Goal: Information Seeking & Learning: Learn about a topic

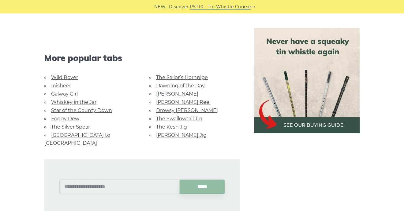
scroll to position [653, 0]
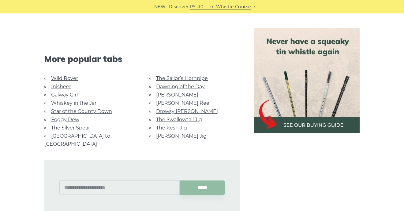
click at [74, 102] on link "Whiskey in the Jar" at bounding box center [73, 103] width 45 height 6
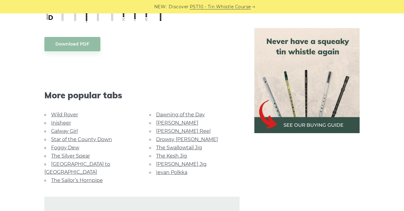
scroll to position [331, 0]
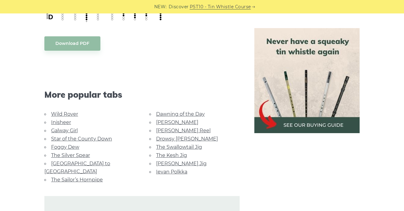
click at [70, 147] on link "Foggy Dew" at bounding box center [65, 147] width 28 height 6
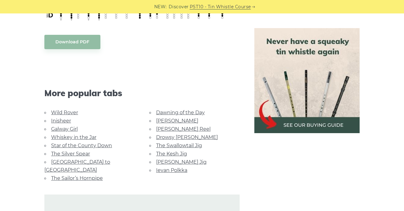
scroll to position [378, 0]
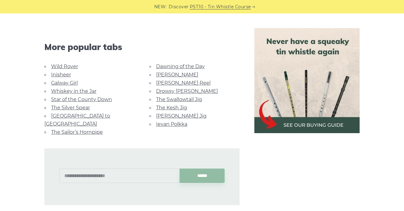
click at [66, 100] on link "Star of the County Down" at bounding box center [81, 100] width 61 height 6
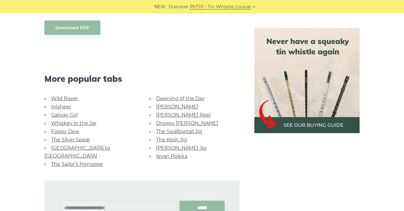
scroll to position [346, 0]
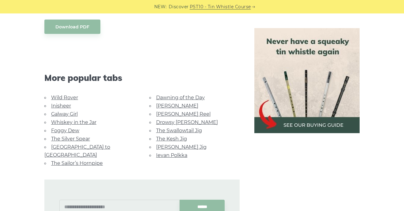
click at [70, 130] on link "Foggy Dew" at bounding box center [65, 131] width 28 height 6
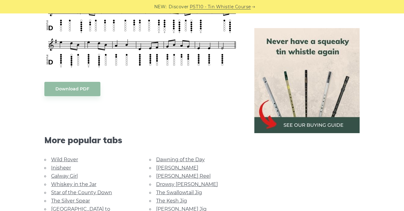
scroll to position [387, 0]
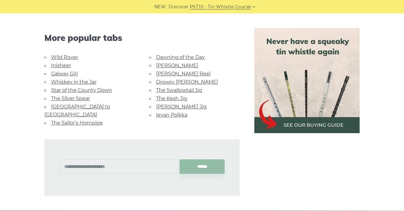
click at [64, 97] on link "The Silver Spear" at bounding box center [70, 99] width 39 height 6
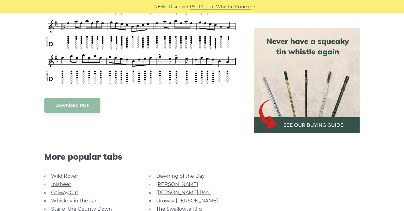
scroll to position [395, 0]
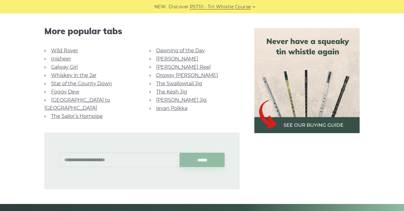
click at [62, 113] on link "The Sailor’s Hornpipe" at bounding box center [77, 116] width 52 height 6
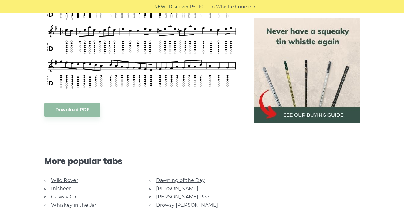
scroll to position [334, 0]
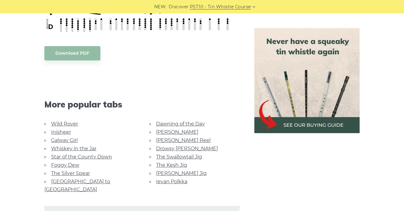
click at [90, 180] on link "[GEOGRAPHIC_DATA] to [GEOGRAPHIC_DATA]" at bounding box center [77, 186] width 66 height 14
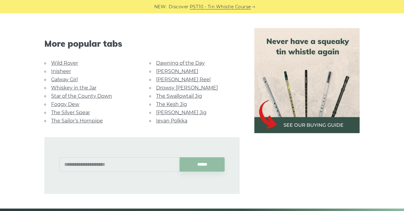
scroll to position [355, 0]
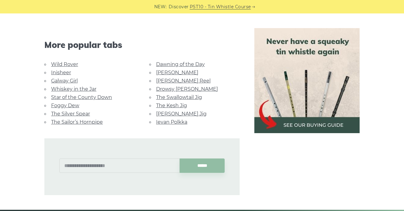
click at [198, 61] on link "Dawning of the Day" at bounding box center [180, 64] width 49 height 6
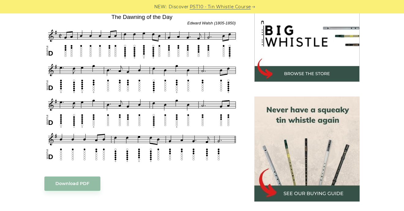
scroll to position [371, 0]
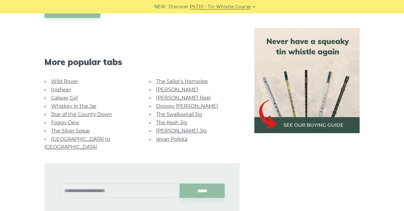
click at [164, 120] on link "The Kesh Jig" at bounding box center [171, 123] width 31 height 6
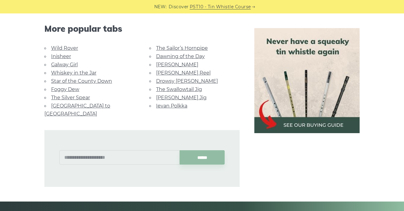
scroll to position [341, 0]
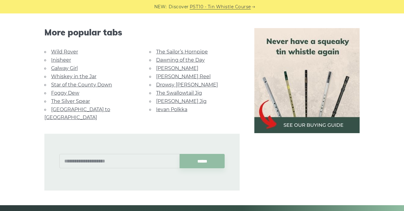
click at [174, 108] on link "Ievan Polkka" at bounding box center [171, 110] width 31 height 6
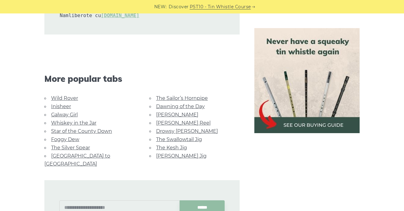
scroll to position [1432, 0]
click at [174, 152] on li "[PERSON_NAME] Jig" at bounding box center [194, 156] width 90 height 8
click at [178, 153] on link "[PERSON_NAME] Jig" at bounding box center [181, 156] width 50 height 6
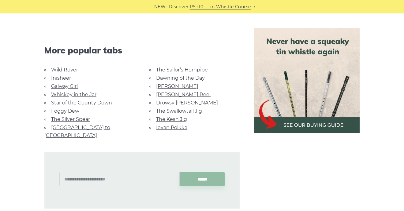
scroll to position [391, 0]
click at [172, 78] on link "Dawning of the Day" at bounding box center [180, 79] width 49 height 6
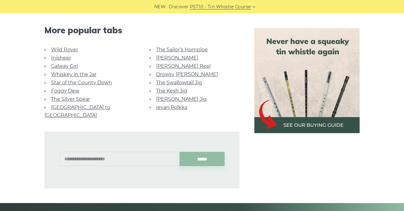
scroll to position [402, 0]
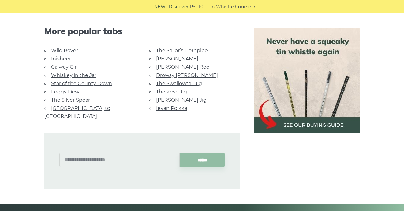
click at [168, 58] on link "[PERSON_NAME]" at bounding box center [177, 59] width 42 height 6
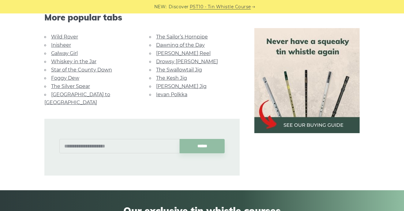
scroll to position [432, 0]
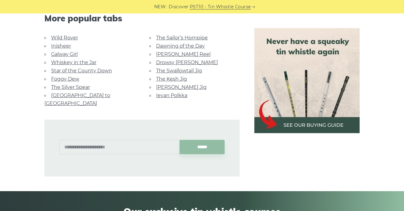
click at [171, 53] on link "[PERSON_NAME] Reel" at bounding box center [183, 54] width 54 height 6
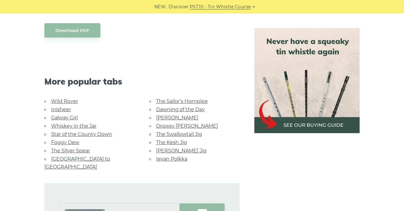
scroll to position [360, 0]
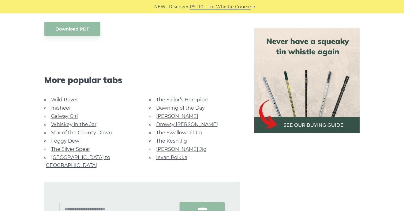
click at [172, 123] on link "Drowsy [PERSON_NAME]" at bounding box center [187, 125] width 62 height 6
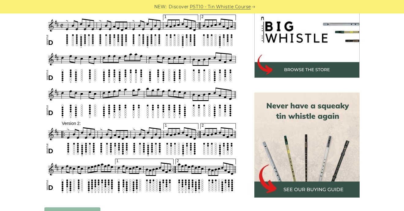
scroll to position [348, 0]
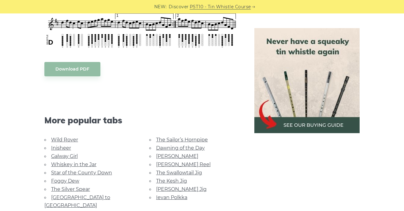
click at [65, 148] on link "Inisheer" at bounding box center [61, 148] width 20 height 6
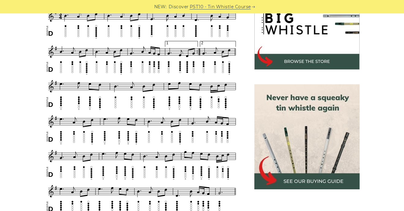
scroll to position [207, 0]
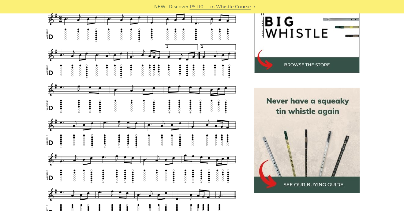
click at [244, 151] on div "Sheet music notes and tab to play Inisheer (Inis Oírr) on a tin whistle (penny …" at bounding box center [142, 208] width 210 height 481
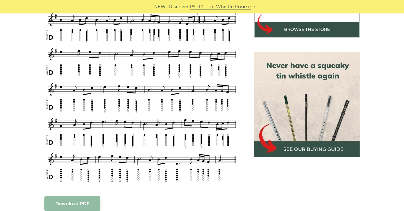
scroll to position [243, 0]
